Goal: Information Seeking & Learning: Understand process/instructions

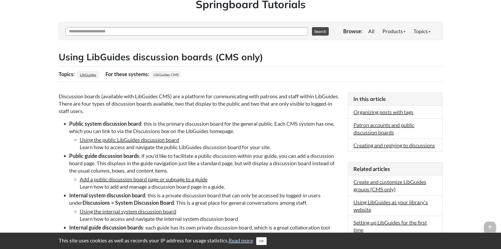
scroll to position [105, 0]
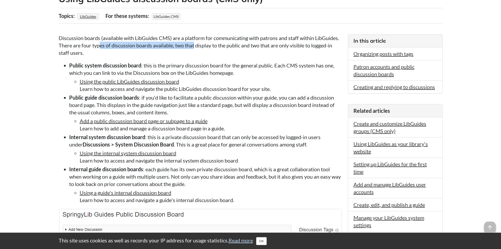
drag, startPoint x: 101, startPoint y: 44, endPoint x: 195, endPoint y: 44, distance: 94.0
click at [195, 44] on p "Discussion boards (available with LibGuides CMS) are a platform for communicati…" at bounding box center [201, 45] width 284 height 22
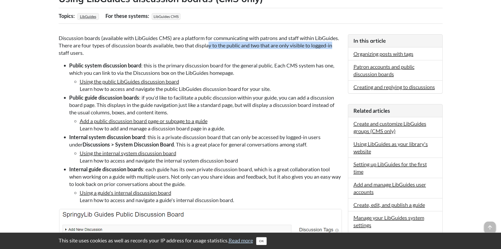
drag, startPoint x: 211, startPoint y: 44, endPoint x: 336, endPoint y: 44, distance: 125.0
click at [336, 44] on p "Discussion boards (available with LibGuides CMS) are a platform for communicati…" at bounding box center [201, 45] width 284 height 22
click at [97, 54] on p "Discussion boards (available with LibGuides CMS) are a platform for communicati…" at bounding box center [201, 45] width 284 height 22
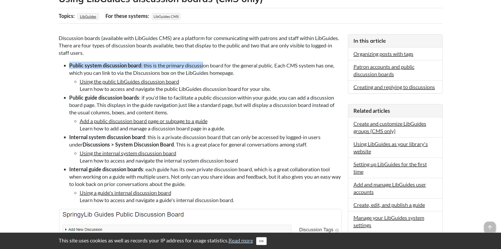
drag, startPoint x: 70, startPoint y: 64, endPoint x: 204, endPoint y: 64, distance: 133.7
click at [204, 64] on li "Public system discussion board : this is the primary discussion board for the g…" at bounding box center [206, 77] width 274 height 31
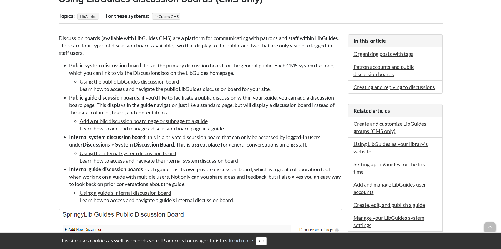
click at [84, 100] on strong "Public guide discussion boards" at bounding box center [104, 97] width 70 height 6
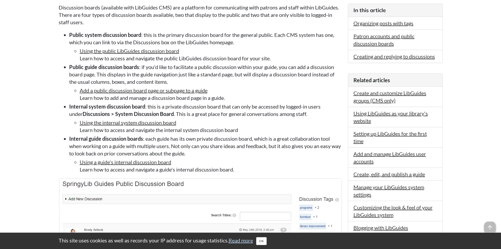
scroll to position [158, 0]
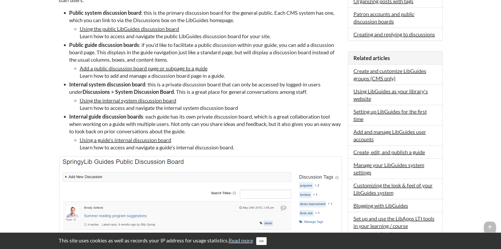
drag, startPoint x: 70, startPoint y: 85, endPoint x: 313, endPoint y: 108, distance: 244.5
click at [313, 108] on li "Internal system discussion board : this is a private discussion board that can …" at bounding box center [206, 96] width 274 height 31
click at [127, 85] on strong "Internal system discussion board" at bounding box center [107, 84] width 76 height 6
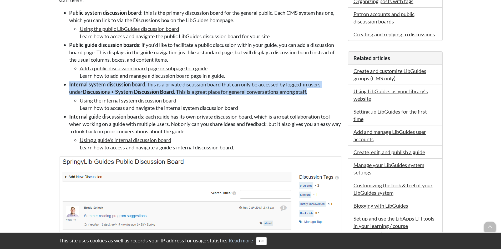
drag, startPoint x: 69, startPoint y: 83, endPoint x: 313, endPoint y: 93, distance: 244.4
click at [313, 93] on li "Internal system discussion board : this is a private discussion board that can …" at bounding box center [206, 96] width 274 height 31
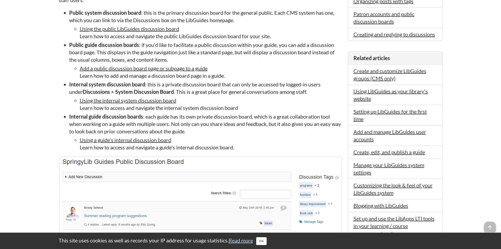
drag, startPoint x: 278, startPoint y: 88, endPoint x: 157, endPoint y: 86, distance: 121.1
click at [158, 86] on li "Internal system discussion board : this is a private discussion board that can …" at bounding box center [206, 96] width 274 height 31
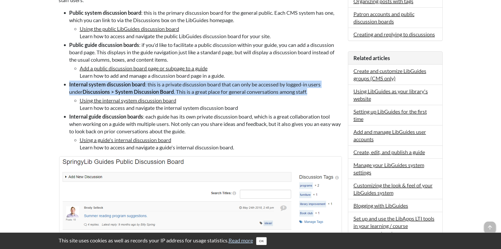
drag, startPoint x: 69, startPoint y: 85, endPoint x: 312, endPoint y: 91, distance: 242.5
click at [312, 91] on li "Internal system discussion board : this is a private discussion board that can …" at bounding box center [206, 96] width 274 height 31
copy li "Internal system discussion board : this is a private discussion board that can …"
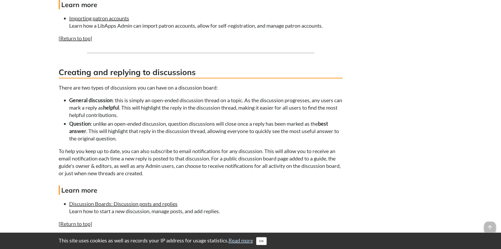
scroll to position [790, 0]
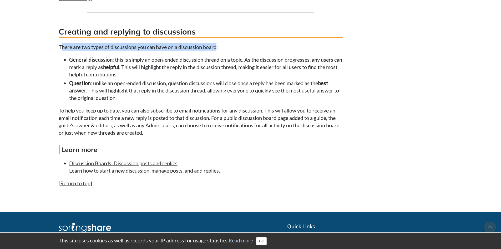
drag, startPoint x: 63, startPoint y: 48, endPoint x: 218, endPoint y: 45, distance: 154.8
click at [218, 45] on p "There are two types of discussions you can have on a discussion board:" at bounding box center [201, 46] width 284 height 7
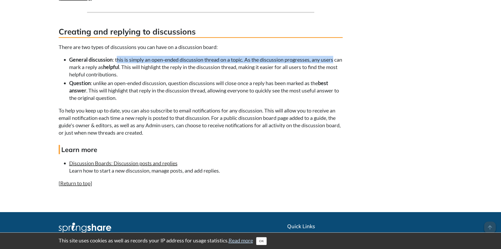
drag, startPoint x: 118, startPoint y: 61, endPoint x: 339, endPoint y: 62, distance: 221.6
click at [339, 62] on li "General discussion : this is simply an open-ended discussion thread on a topic.…" at bounding box center [206, 67] width 274 height 22
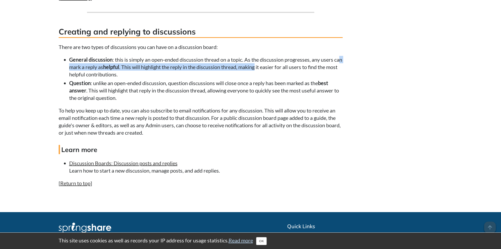
drag, startPoint x: 75, startPoint y: 68, endPoint x: 266, endPoint y: 67, distance: 191.1
click at [266, 67] on li "General discussion : this is simply an open-ended discussion thread on a topic.…" at bounding box center [206, 67] width 274 height 22
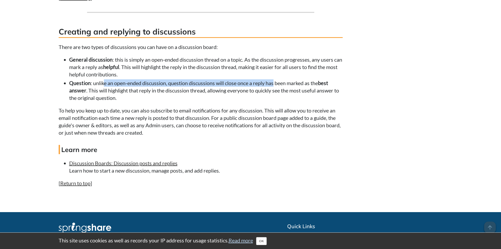
drag, startPoint x: 104, startPoint y: 83, endPoint x: 278, endPoint y: 86, distance: 174.5
click at [278, 86] on li "Question : unlike an open-ended discussion, question discussions will close onc…" at bounding box center [206, 90] width 274 height 22
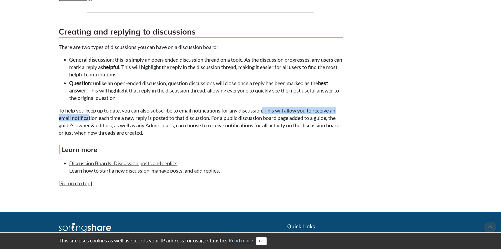
drag, startPoint x: 90, startPoint y: 114, endPoint x: 269, endPoint y: 114, distance: 178.7
click at [268, 113] on p "To help you keep up to date, you can also subscribe to email notifications for …" at bounding box center [201, 121] width 284 height 29
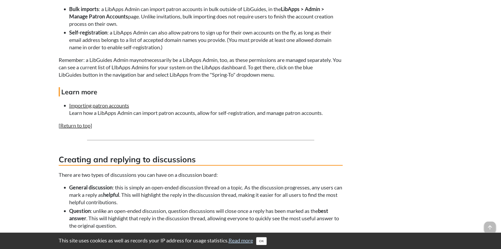
scroll to position [579, 0]
